Goal: Transaction & Acquisition: Purchase product/service

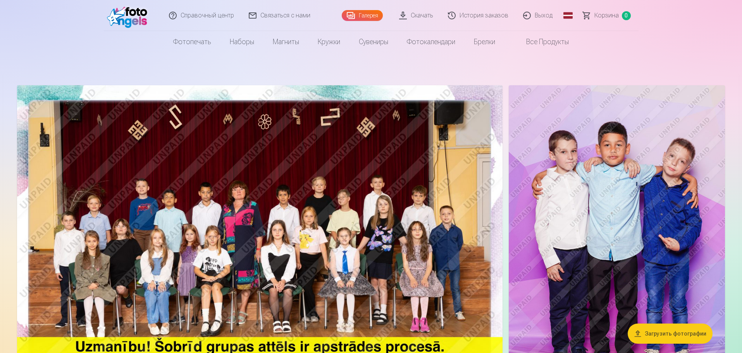
click at [344, 207] on img at bounding box center [259, 247] width 485 height 324
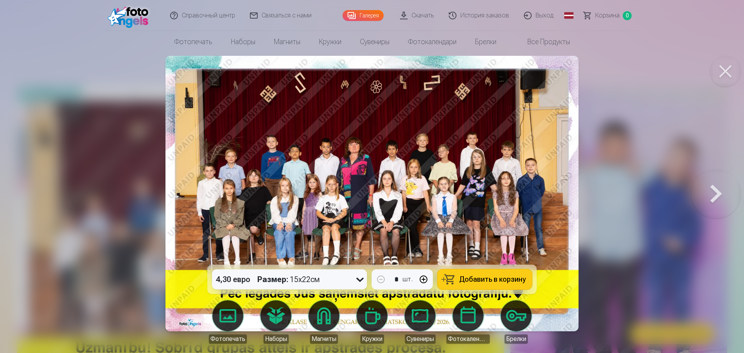
click at [493, 282] on font "Добавить в корзину" at bounding box center [492, 279] width 67 height 8
click at [720, 190] on button at bounding box center [716, 193] width 50 height 127
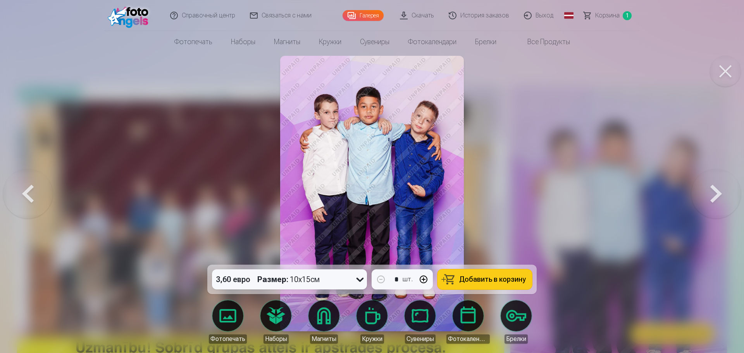
click at [499, 284] on button "Добавить в корзину" at bounding box center [484, 279] width 95 height 20
click at [713, 192] on button at bounding box center [716, 193] width 50 height 127
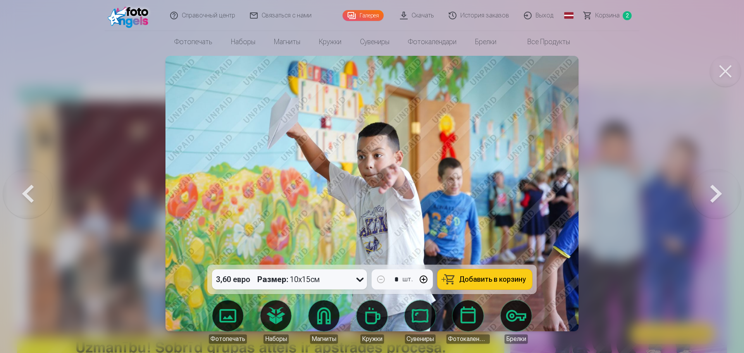
click at [713, 192] on button at bounding box center [716, 193] width 50 height 127
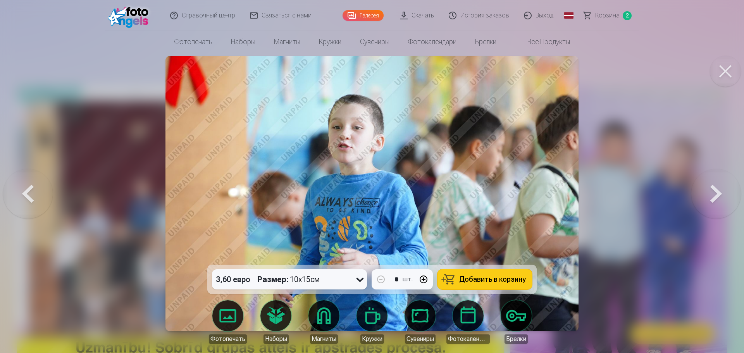
click at [713, 192] on button at bounding box center [716, 193] width 50 height 127
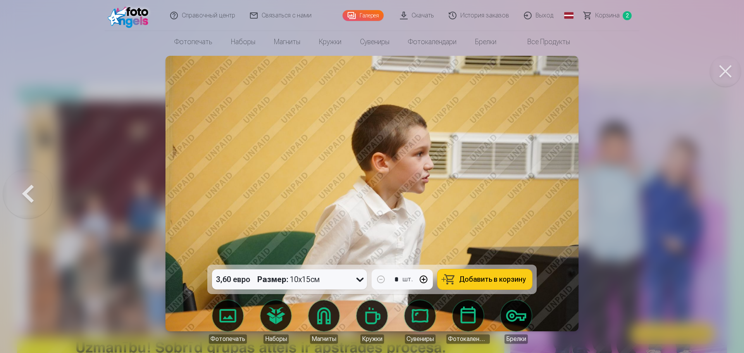
click at [494, 278] on font "Добавить в корзину" at bounding box center [492, 279] width 67 height 8
click at [33, 199] on button at bounding box center [28, 193] width 50 height 127
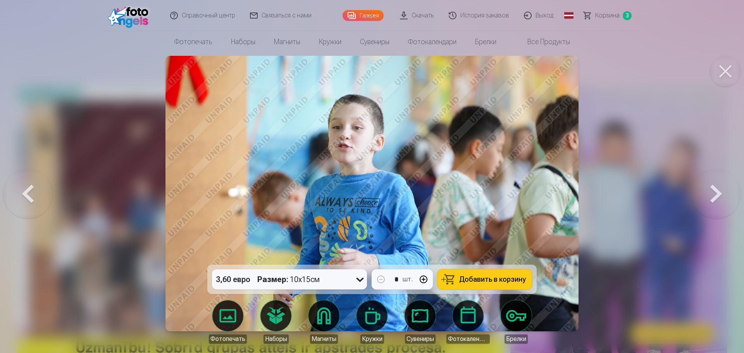
click at [481, 280] on font "Добавить в корзину" at bounding box center [492, 279] width 67 height 8
click at [607, 15] on font "Корзина" at bounding box center [607, 15] width 24 height 7
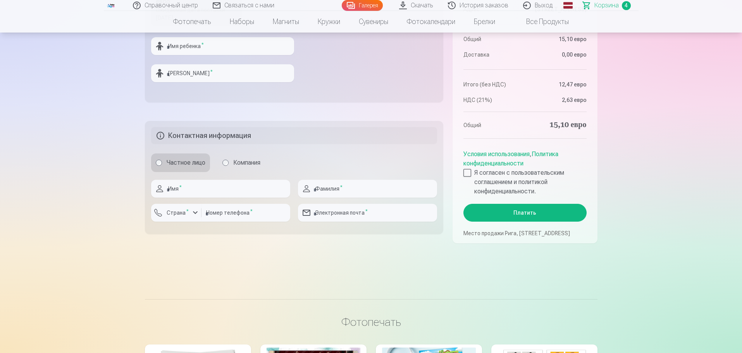
scroll to position [387, 0]
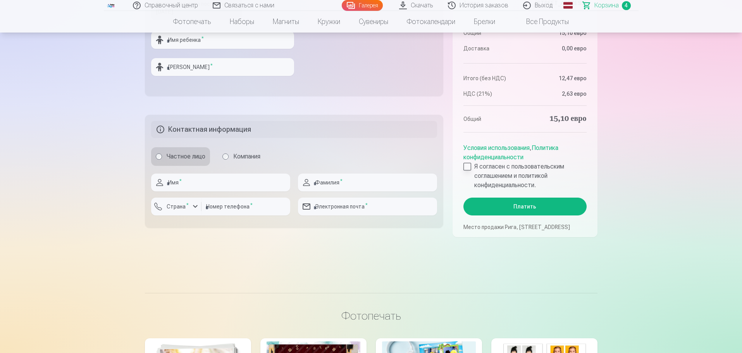
click at [470, 163] on div at bounding box center [467, 167] width 8 height 8
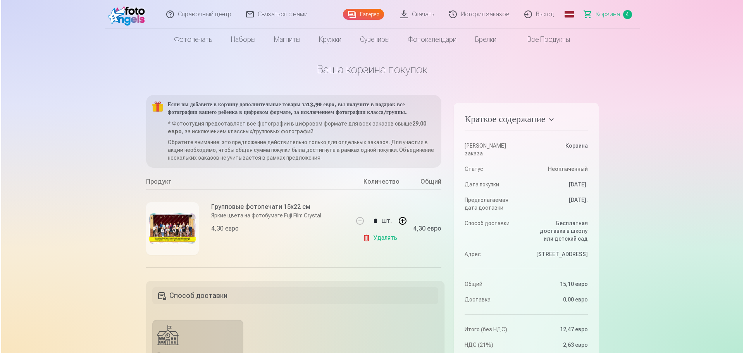
scroll to position [0, 0]
